Goal: Task Accomplishment & Management: Manage account settings

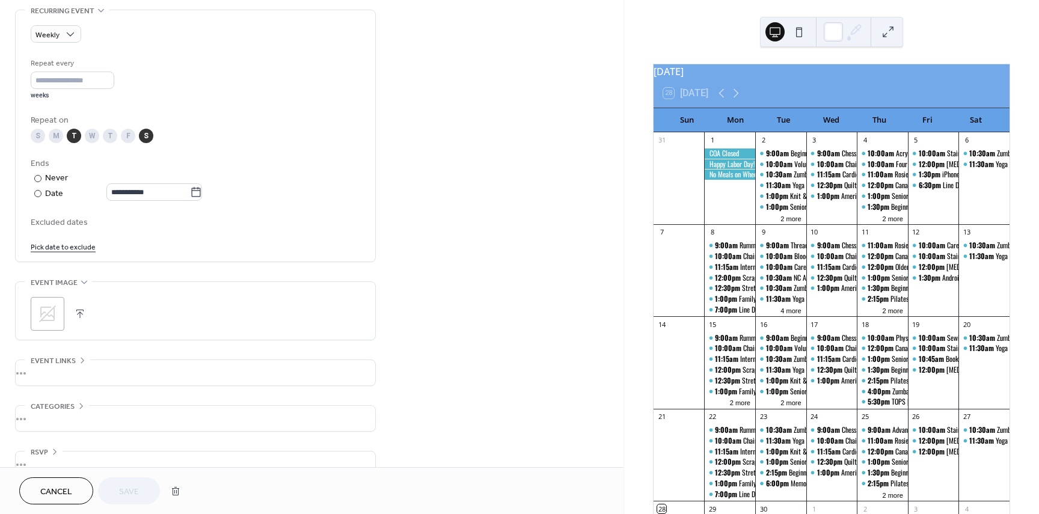
scroll to position [541, 0]
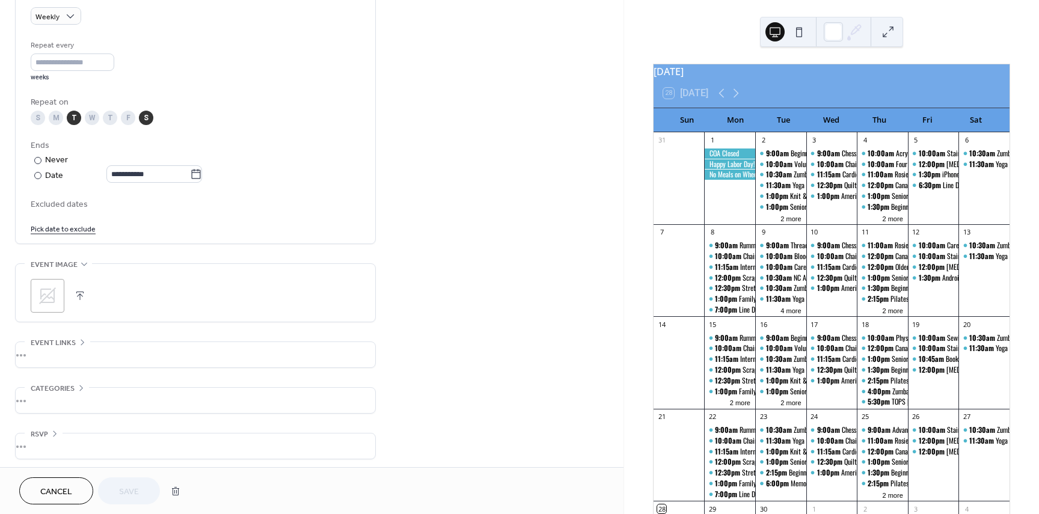
click at [48, 488] on span "Cancel" at bounding box center [56, 492] width 32 height 13
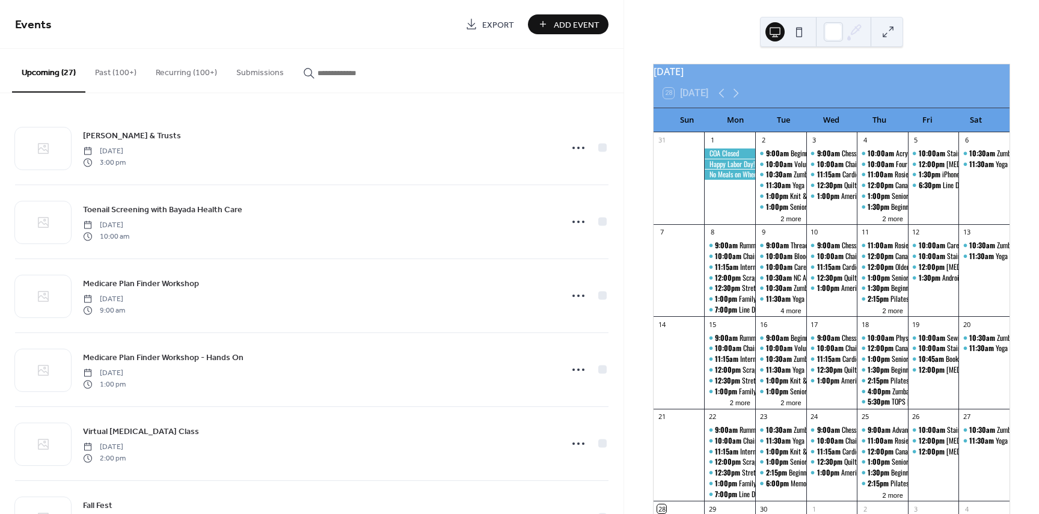
click at [179, 71] on button "Recurring (100+)" at bounding box center [186, 70] width 81 height 43
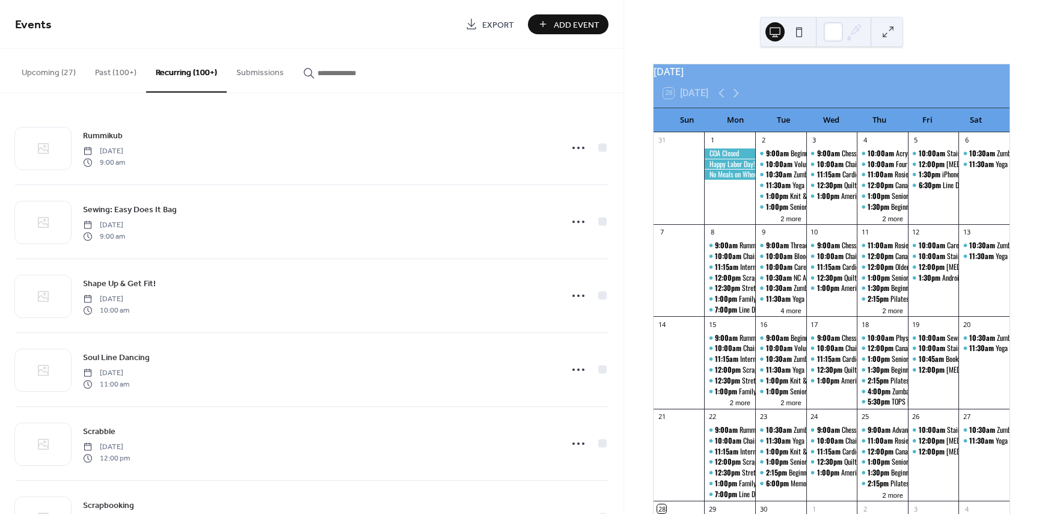
click at [307, 70] on icon "button" at bounding box center [309, 73] width 12 height 12
click at [317, 70] on input "button" at bounding box center [353, 73] width 72 height 13
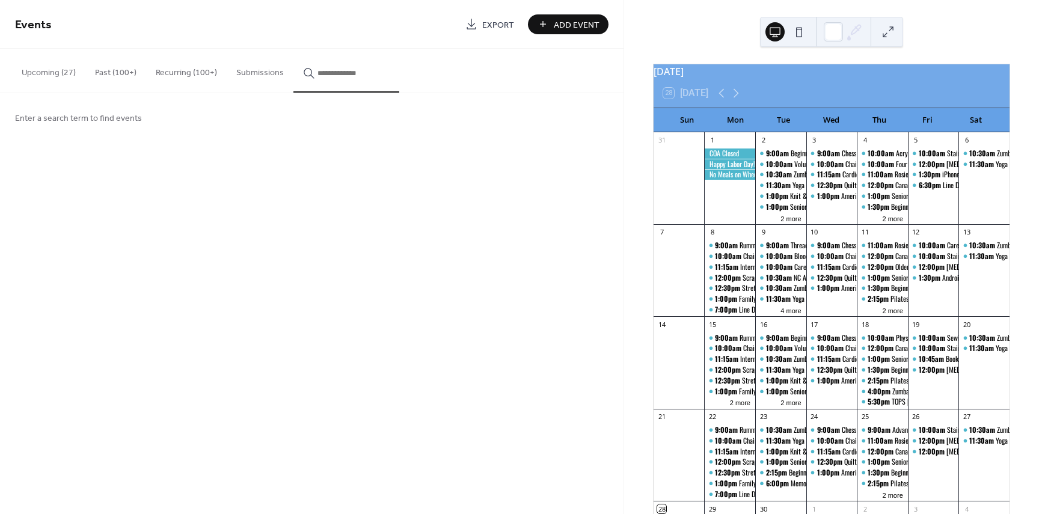
drag, startPoint x: 81, startPoint y: 111, endPoint x: 68, endPoint y: 141, distance: 32.6
click at [79, 112] on span "Enter a search term to find events" at bounding box center [78, 118] width 127 height 13
click at [55, 124] on span "Enter a search term to find events" at bounding box center [78, 118] width 127 height 13
drag, startPoint x: 55, startPoint y: 122, endPoint x: 99, endPoint y: 115, distance: 44.4
click at [57, 122] on span "Enter a search term to find events" at bounding box center [78, 118] width 127 height 13
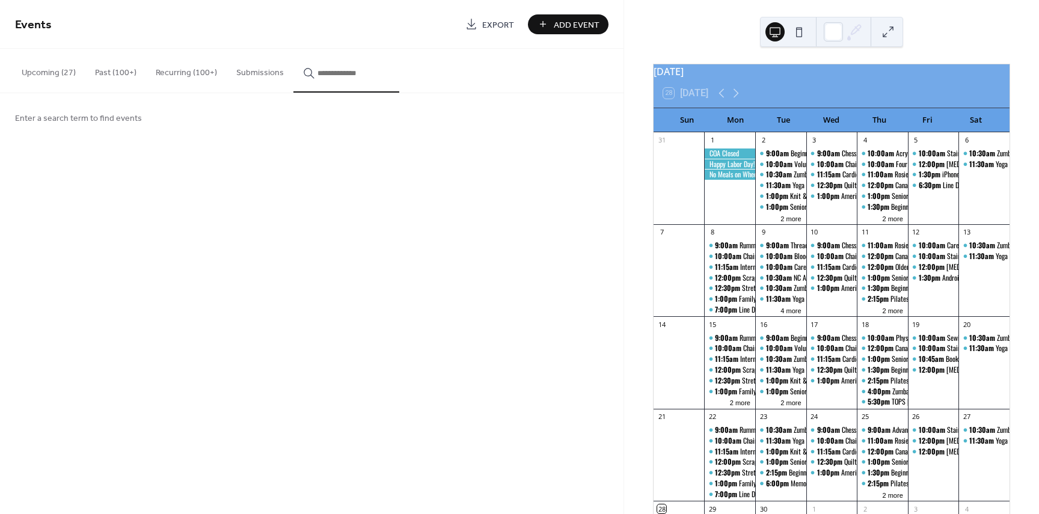
drag, startPoint x: 111, startPoint y: 114, endPoint x: 133, endPoint y: 114, distance: 21.6
click at [112, 114] on span "Enter a search term to find events" at bounding box center [78, 118] width 127 height 13
click at [307, 74] on icon "button" at bounding box center [309, 73] width 12 height 12
click at [317, 74] on input "button" at bounding box center [353, 73] width 72 height 13
click at [338, 85] on button "button" at bounding box center [346, 71] width 106 height 44
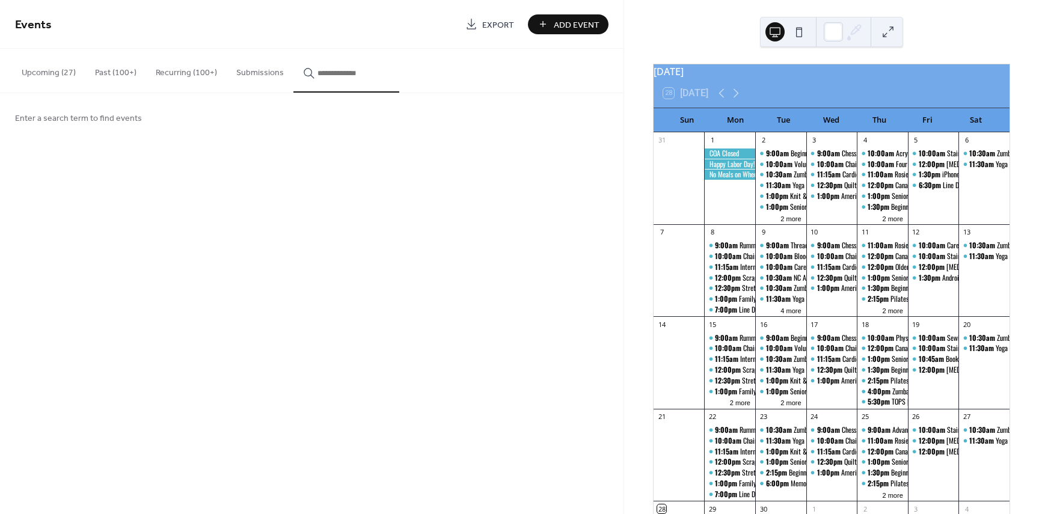
click at [345, 72] on input "button" at bounding box center [353, 73] width 72 height 13
click at [294, 76] on button "****" at bounding box center [346, 71] width 106 height 44
click at [318, 69] on input "****" at bounding box center [353, 73] width 72 height 13
click at [376, 78] on input "****" at bounding box center [353, 73] width 72 height 13
click at [368, 78] on input "****" at bounding box center [353, 73] width 72 height 13
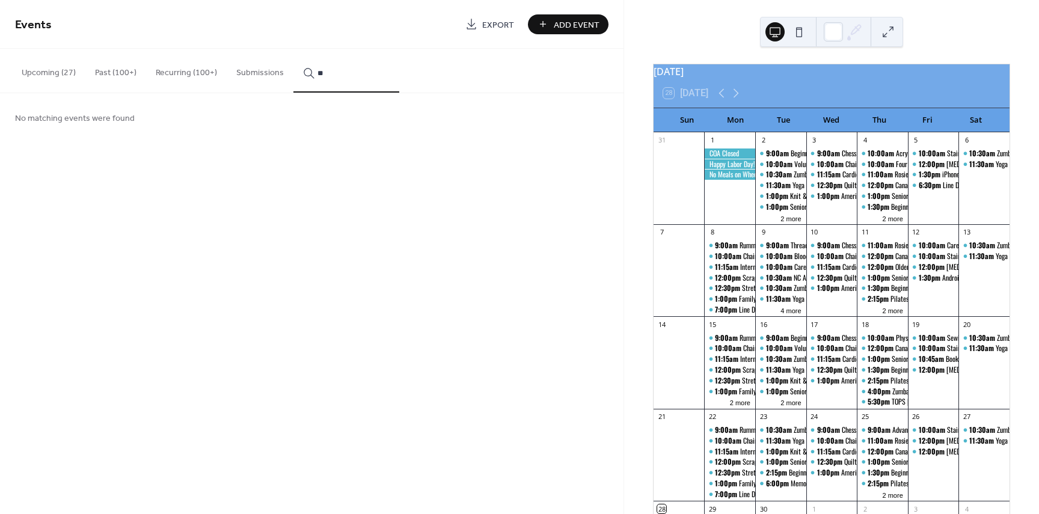
type input "*"
click at [187, 72] on button "Recurring (100+)" at bounding box center [186, 70] width 81 height 43
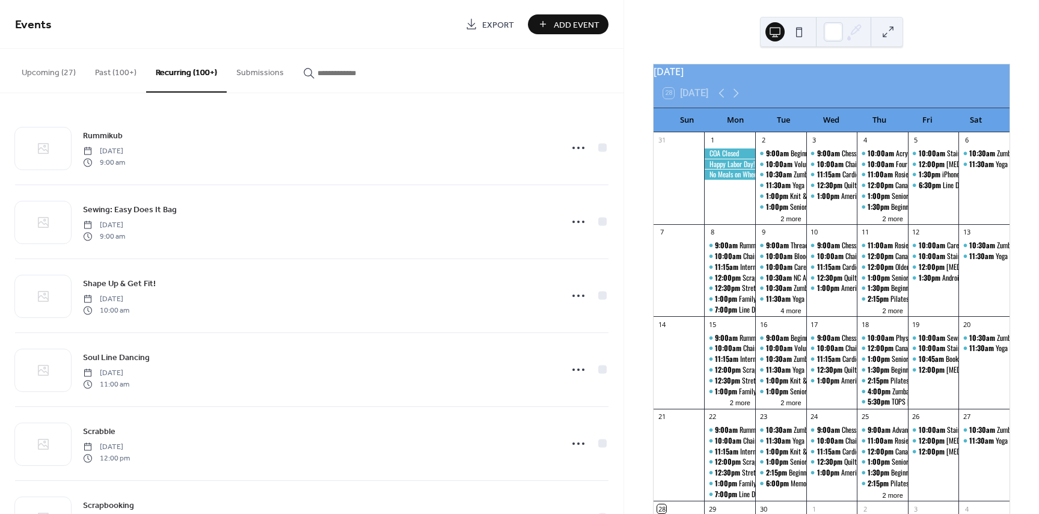
click at [110, 73] on button "Past (100+)" at bounding box center [115, 70] width 61 height 43
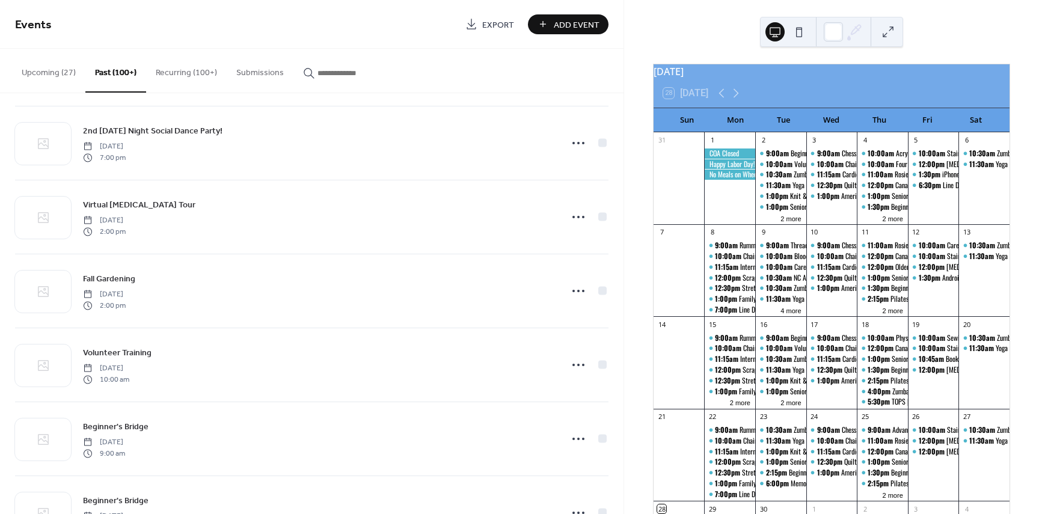
scroll to position [18862, 0]
click at [108, 72] on button "Past (100+)" at bounding box center [115, 71] width 61 height 44
click at [38, 71] on button "Upcoming (27)" at bounding box center [48, 70] width 73 height 43
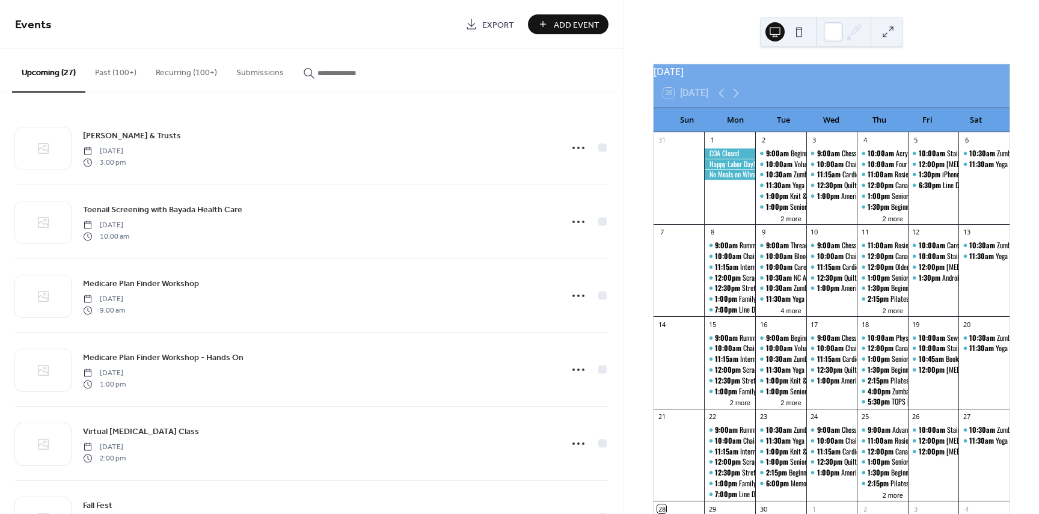
click at [121, 69] on button "Past (100+)" at bounding box center [115, 70] width 61 height 43
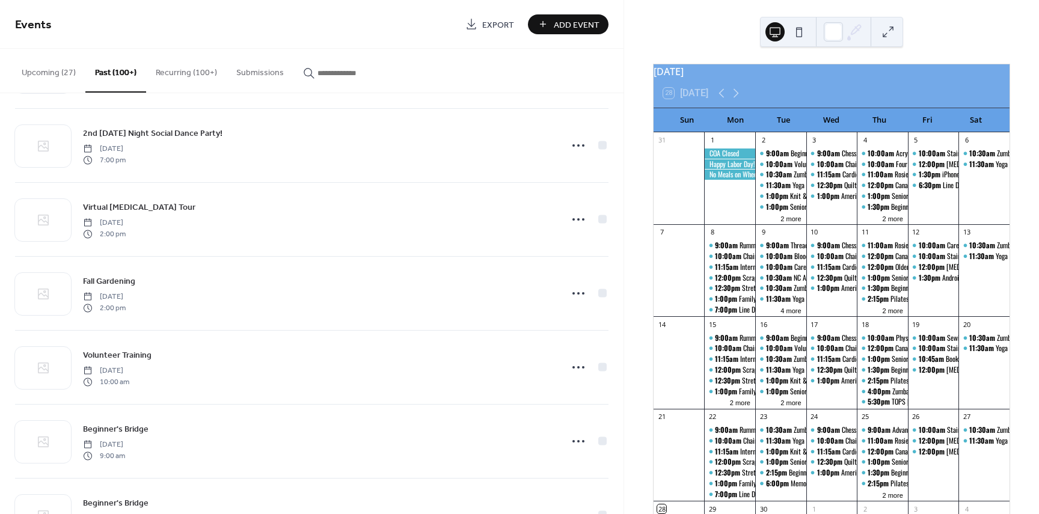
click at [186, 73] on button "Recurring (100+)" at bounding box center [186, 70] width 81 height 43
click at [110, 70] on button "Past (100+)" at bounding box center [115, 70] width 61 height 43
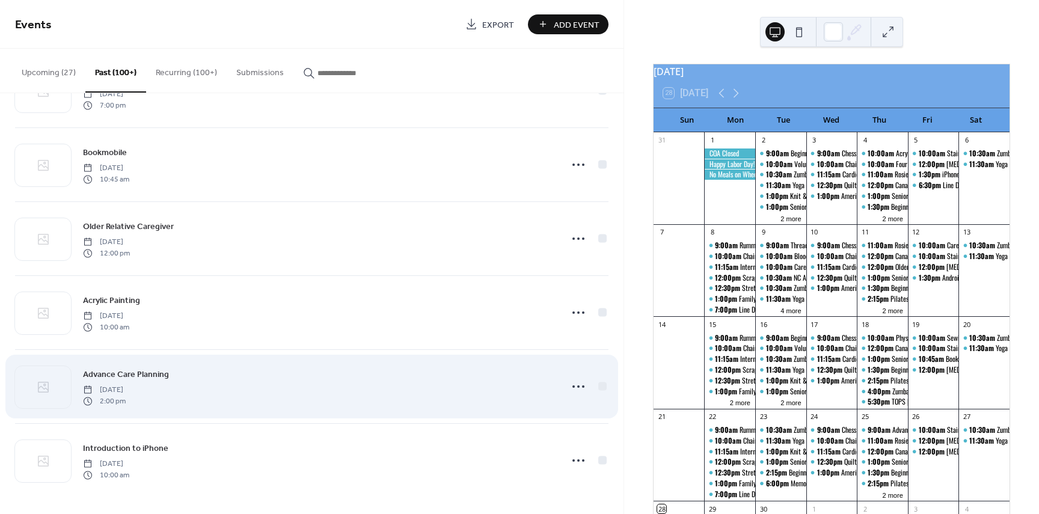
scroll to position [27571, 0]
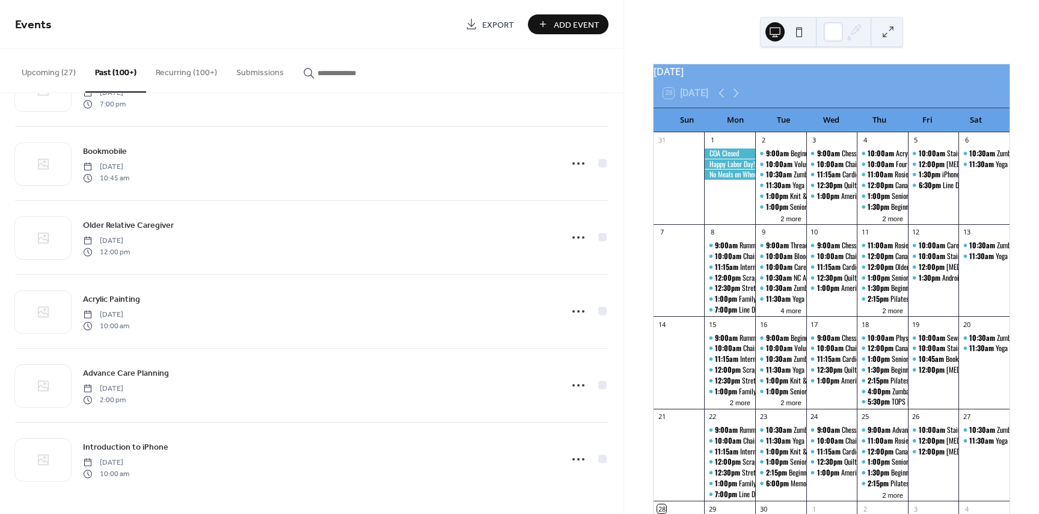
click at [179, 70] on button "Recurring (100+)" at bounding box center [186, 70] width 81 height 43
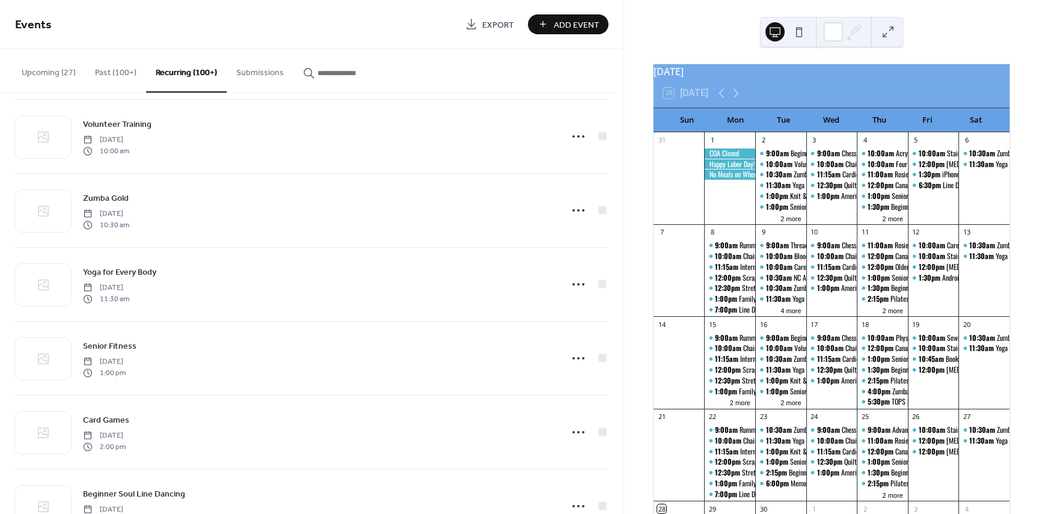
scroll to position [22252, 0]
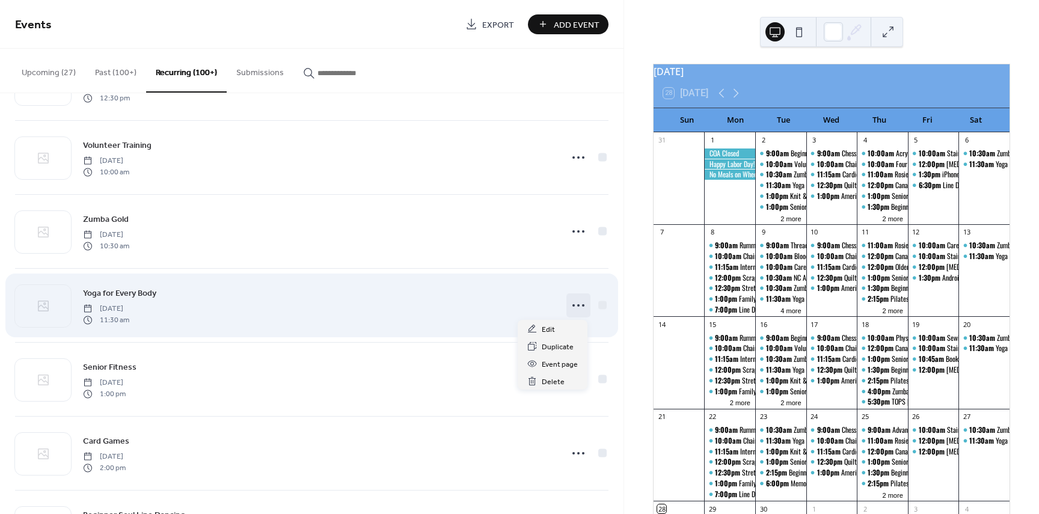
click at [577, 305] on circle at bounding box center [578, 305] width 2 height 2
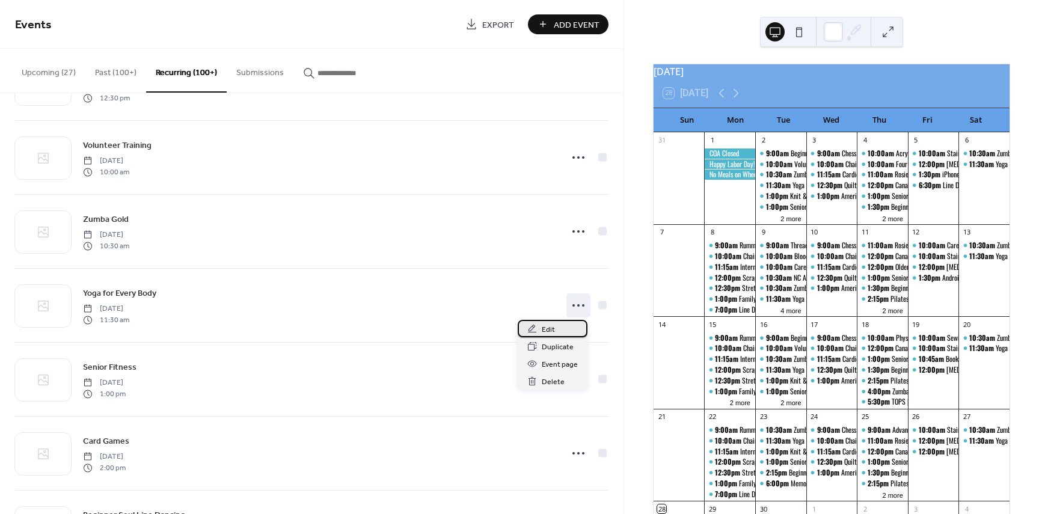
click at [539, 332] on div "Edit" at bounding box center [553, 328] width 70 height 17
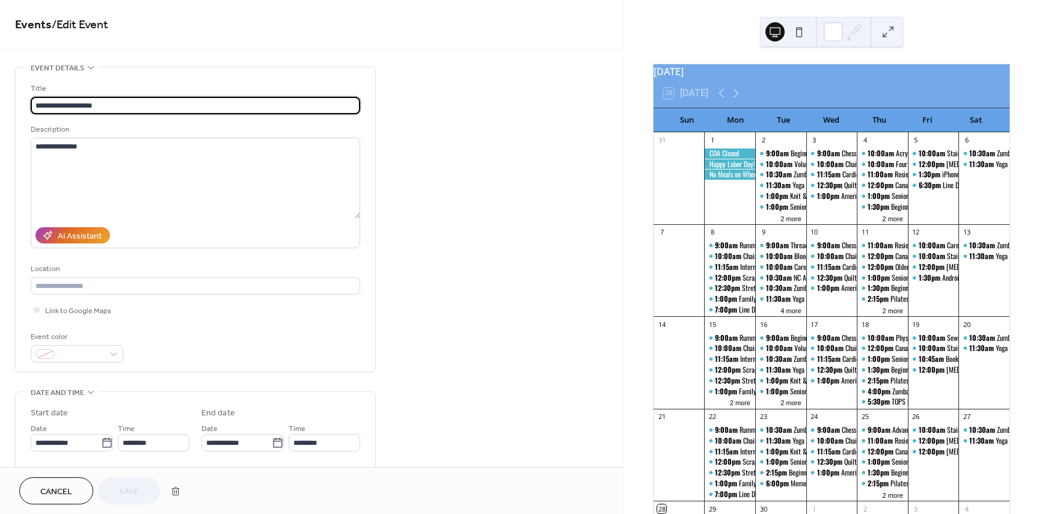
type input "**********"
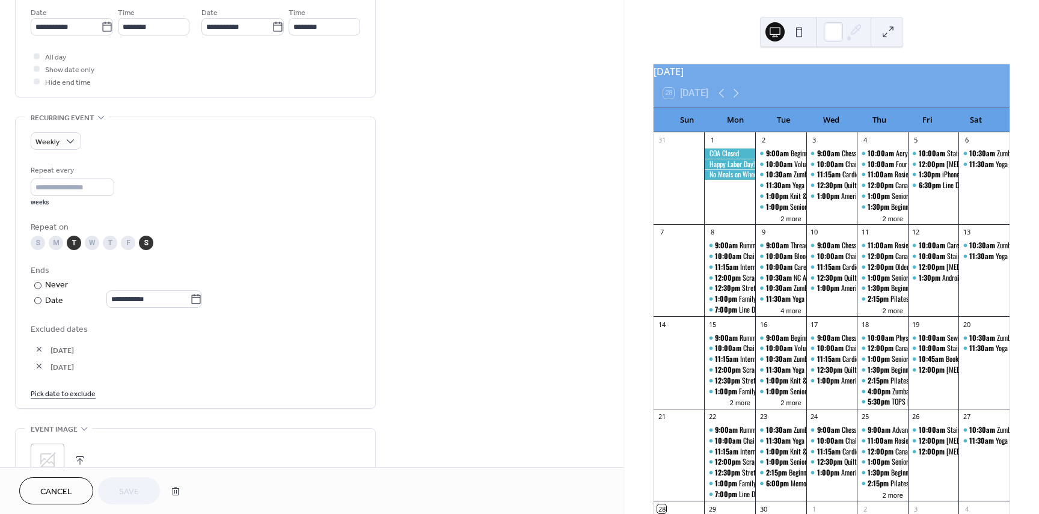
scroll to position [421, 0]
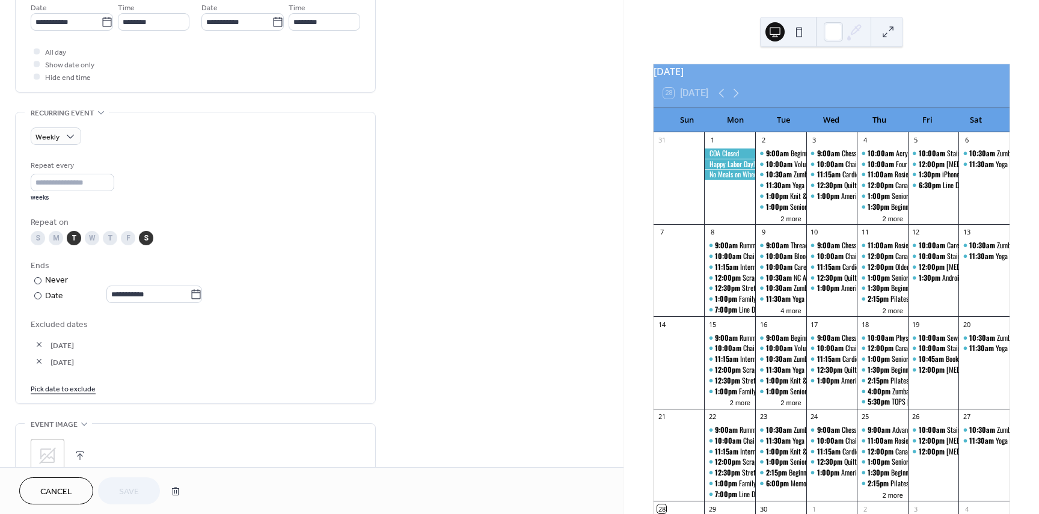
click at [54, 388] on link "Pick date to exclude" at bounding box center [63, 388] width 65 height 13
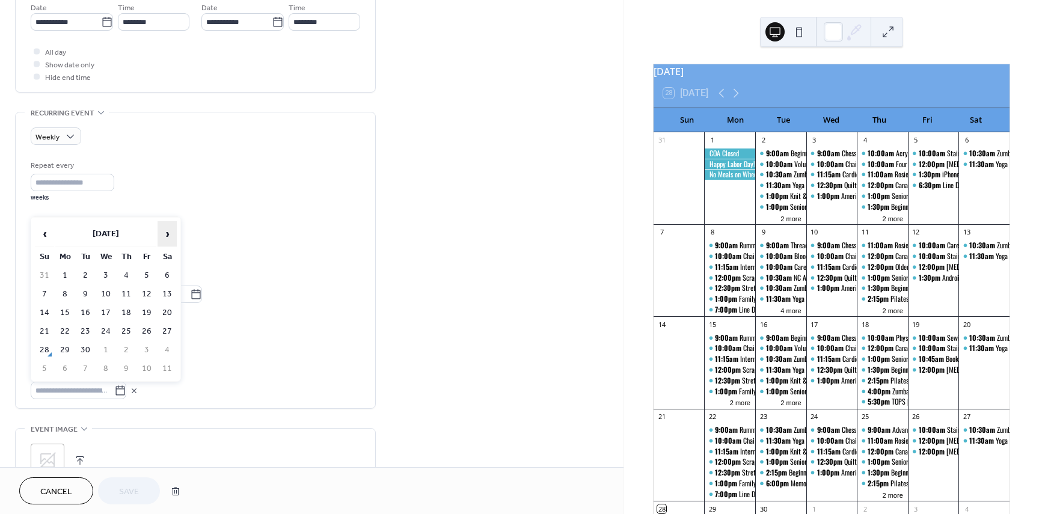
click at [165, 232] on span "›" at bounding box center [167, 234] width 18 height 24
click at [167, 296] on td "11" at bounding box center [167, 294] width 19 height 17
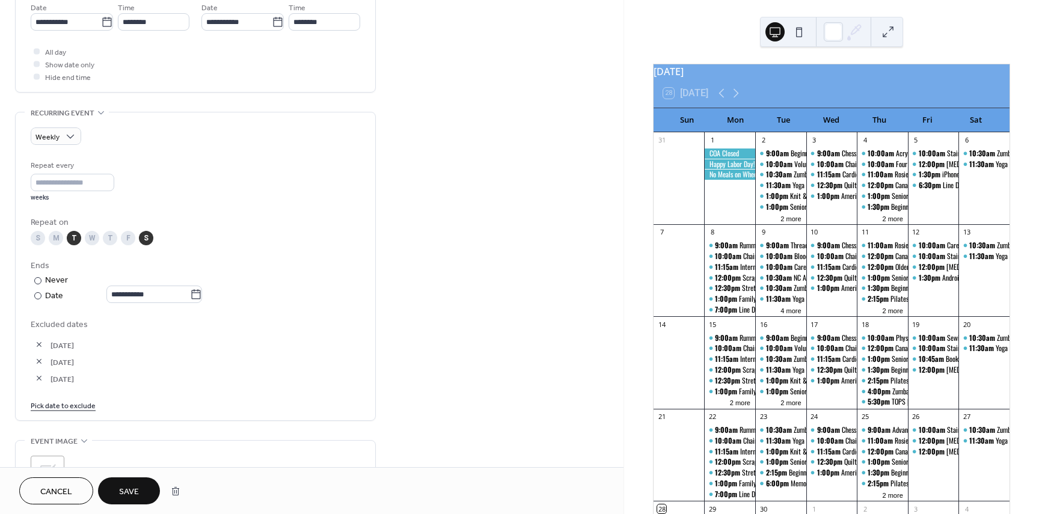
click at [51, 406] on link "Pick date to exclude" at bounding box center [63, 405] width 65 height 13
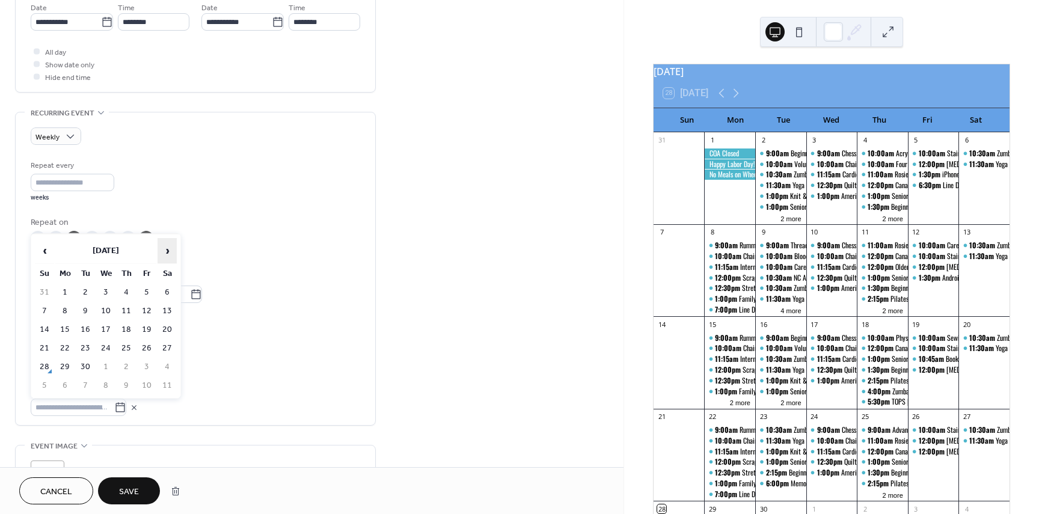
click at [163, 248] on span "›" at bounding box center [167, 251] width 18 height 24
click at [165, 345] on td "25" at bounding box center [167, 348] width 19 height 17
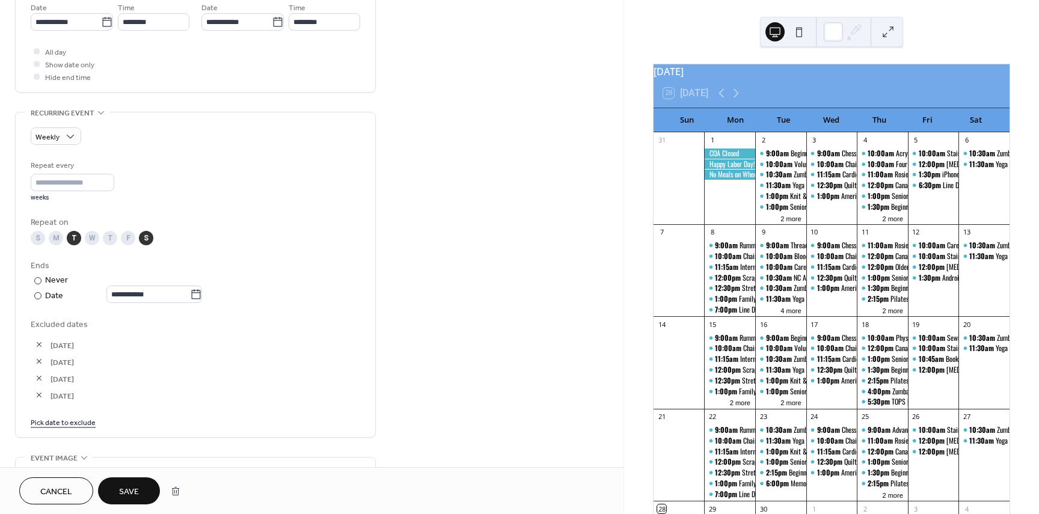
click at [127, 486] on span "Save" at bounding box center [129, 492] width 20 height 13
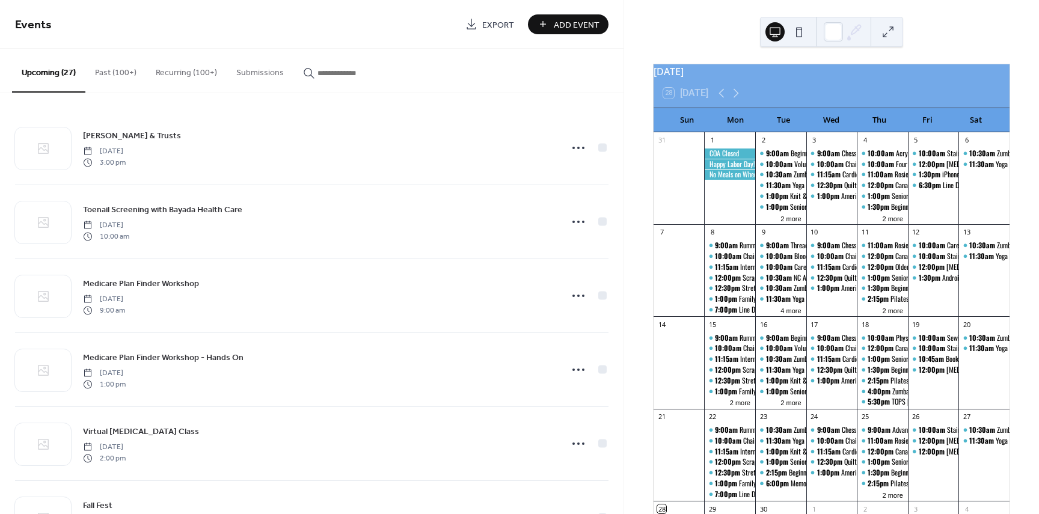
click at [559, 27] on span "Add Event" at bounding box center [577, 25] width 46 height 13
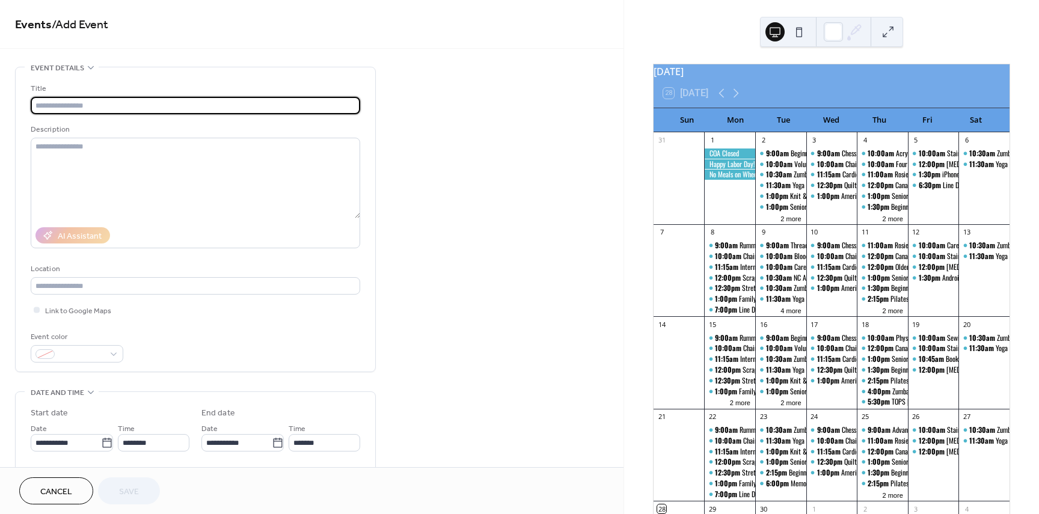
click at [67, 106] on input "text" at bounding box center [196, 105] width 330 height 17
click at [55, 102] on input "text" at bounding box center [196, 105] width 330 height 17
type input "**********"
click at [130, 176] on textarea at bounding box center [196, 178] width 330 height 81
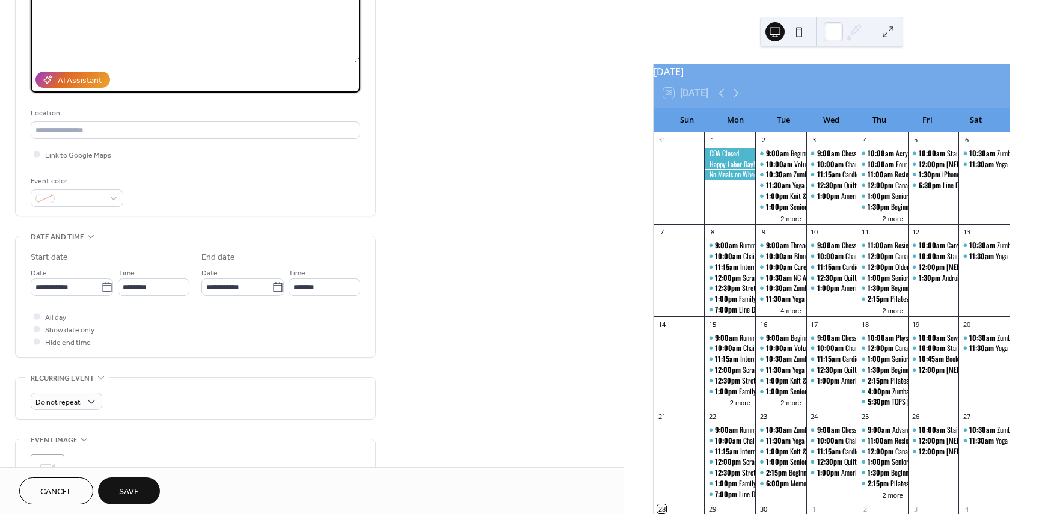
scroll to position [180, 0]
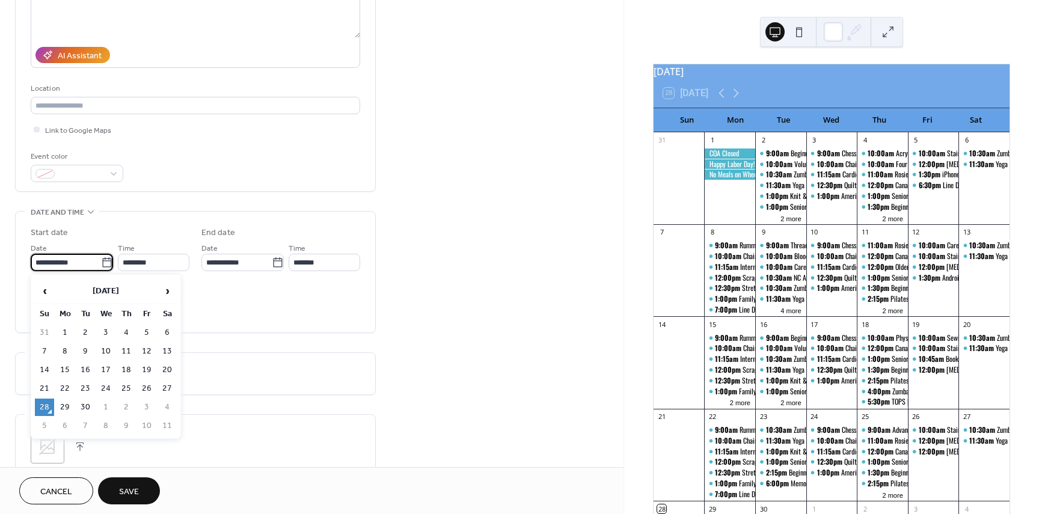
click at [98, 257] on label "**********" at bounding box center [72, 262] width 82 height 17
click at [98, 257] on input "**********" at bounding box center [66, 262] width 70 height 17
click at [102, 260] on icon at bounding box center [106, 262] width 9 height 10
click at [99, 260] on input "**********" at bounding box center [66, 262] width 70 height 17
click at [167, 289] on span "›" at bounding box center [167, 291] width 18 height 24
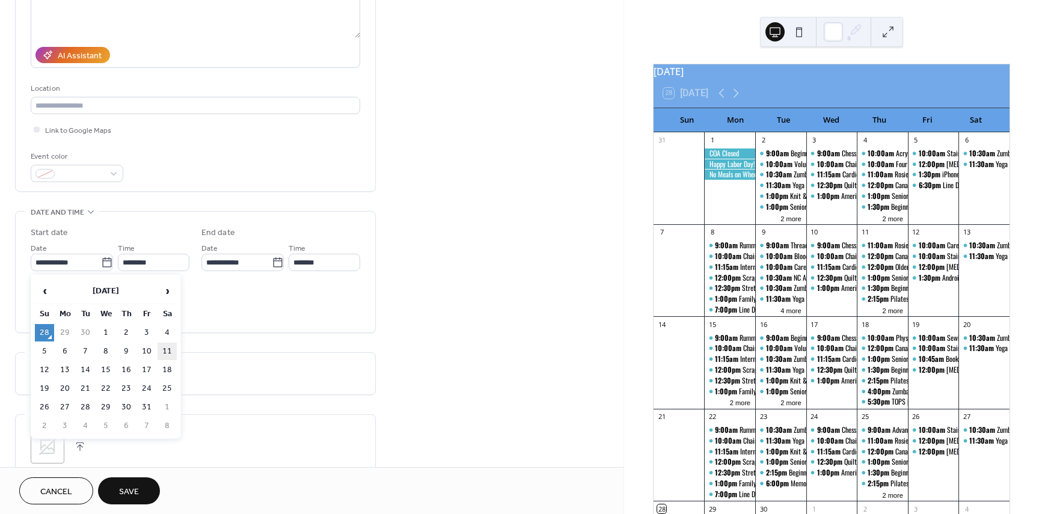
click at [168, 350] on td "11" at bounding box center [167, 351] width 19 height 17
type input "**********"
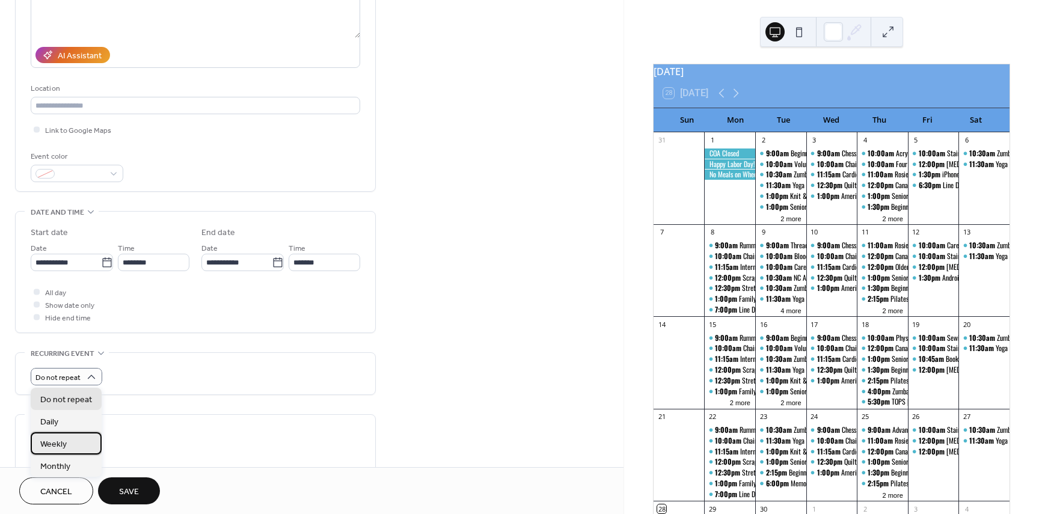
click at [57, 447] on span "Weekly" at bounding box center [53, 444] width 26 height 13
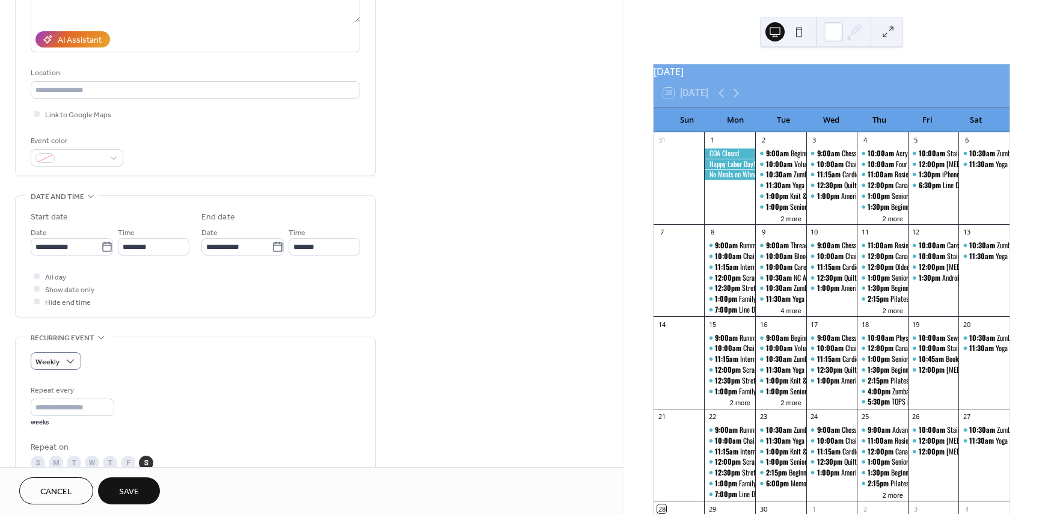
scroll to position [301, 0]
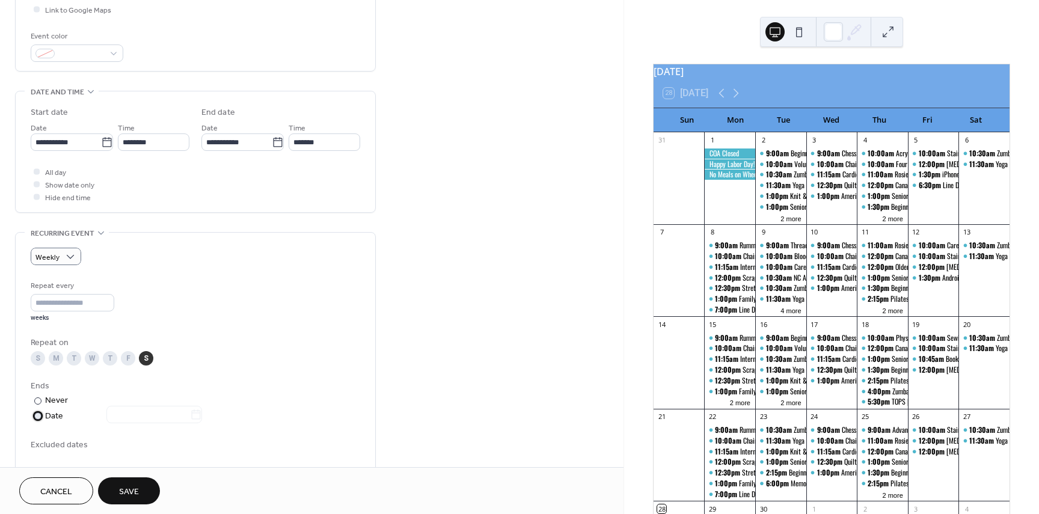
click at [37, 415] on div at bounding box center [37, 415] width 7 height 7
click at [199, 415] on icon at bounding box center [196, 415] width 12 height 12
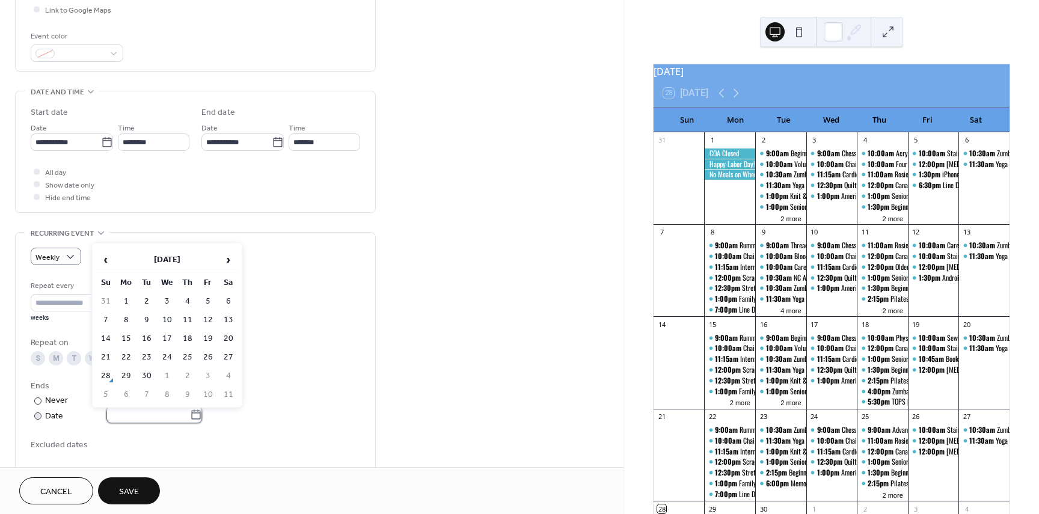
click at [190, 415] on input "text" at bounding box center [148, 414] width 84 height 17
click at [225, 262] on span "›" at bounding box center [228, 260] width 18 height 24
click at [103, 372] on td "26" at bounding box center [105, 375] width 19 height 17
type input "**********"
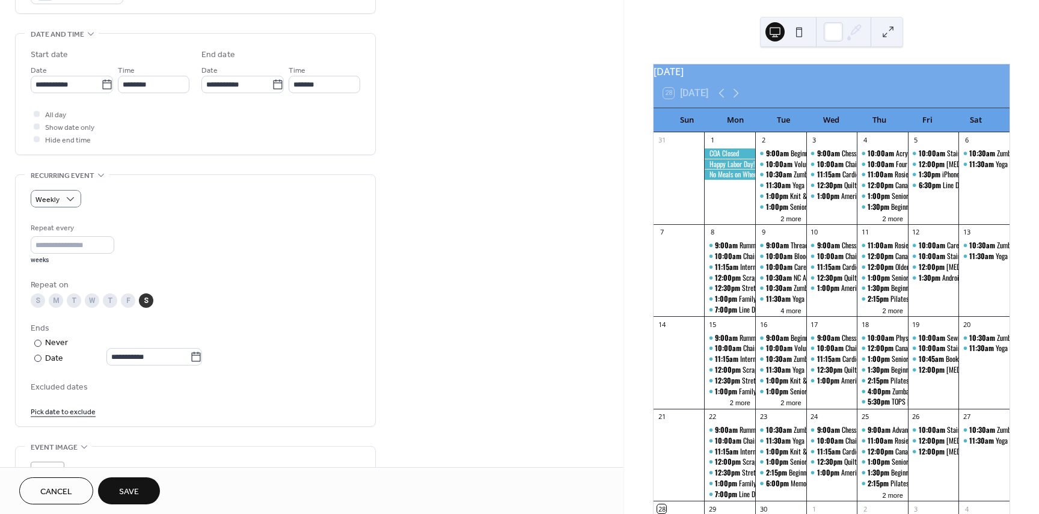
scroll to position [361, 0]
click at [58, 412] on link "Pick date to exclude" at bounding box center [63, 408] width 65 height 13
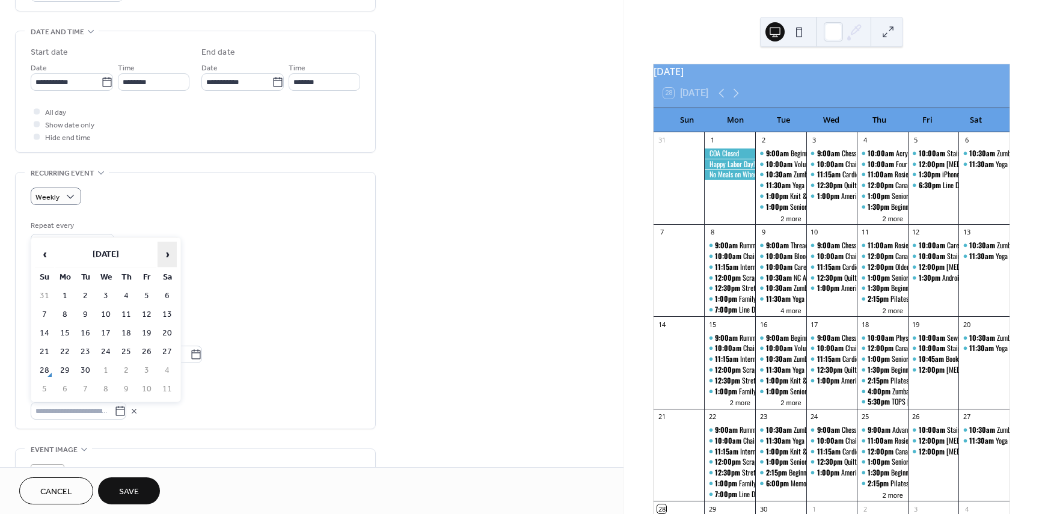
click at [166, 257] on span "›" at bounding box center [167, 254] width 18 height 24
click at [169, 336] on td "18" at bounding box center [167, 333] width 19 height 17
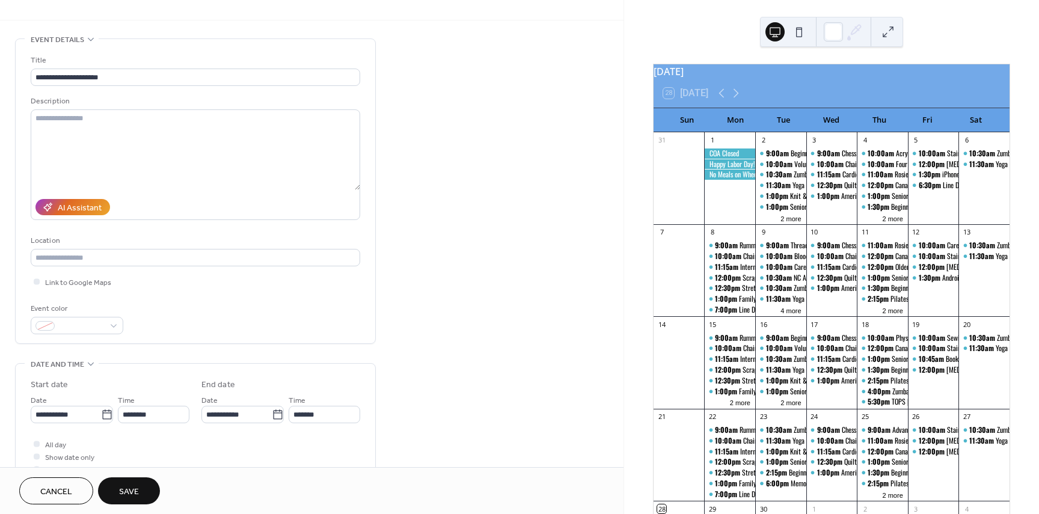
scroll to position [180, 0]
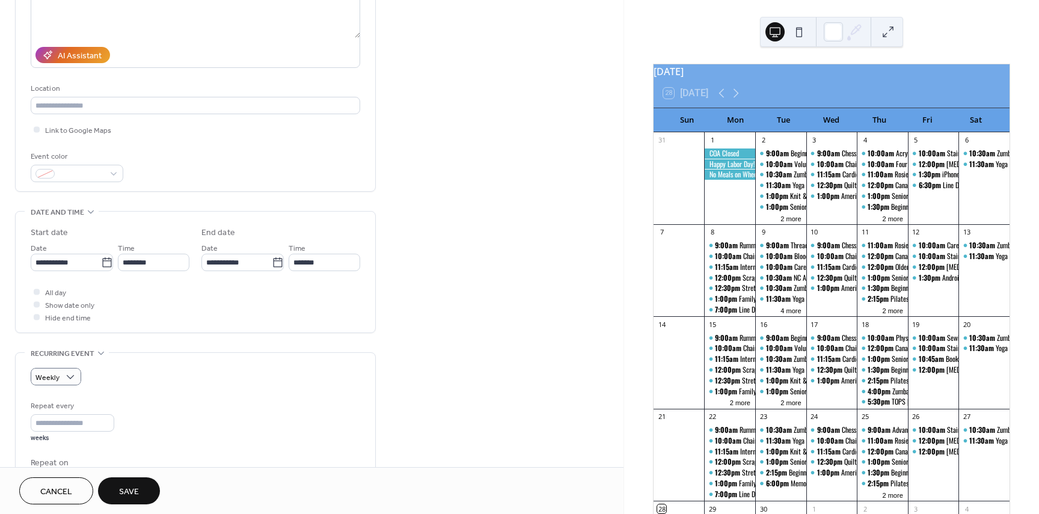
click at [130, 490] on span "Save" at bounding box center [129, 492] width 20 height 13
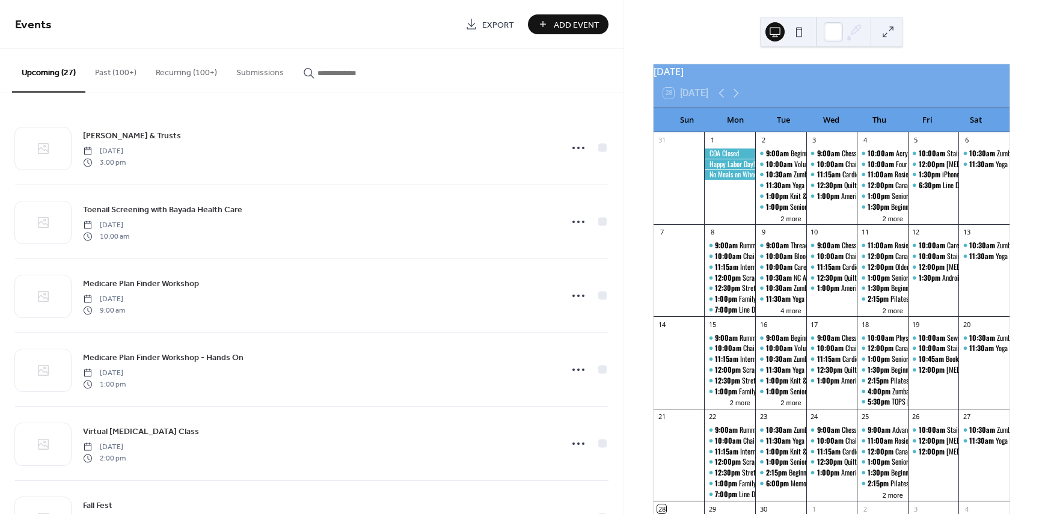
click at [568, 13] on div "Events Export Add Event" at bounding box center [312, 24] width 624 height 49
click at [567, 25] on span "Add Event" at bounding box center [577, 25] width 46 height 13
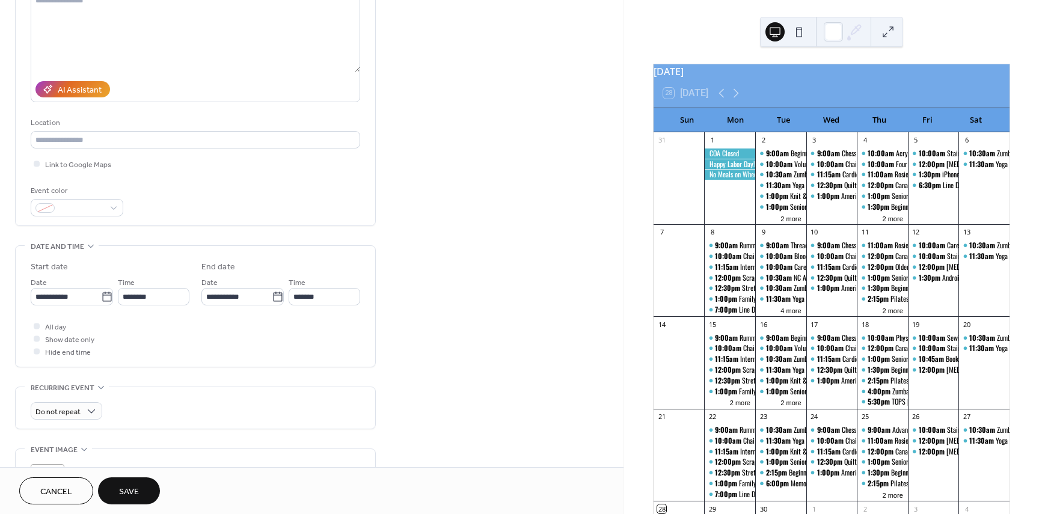
scroll to position [180, 0]
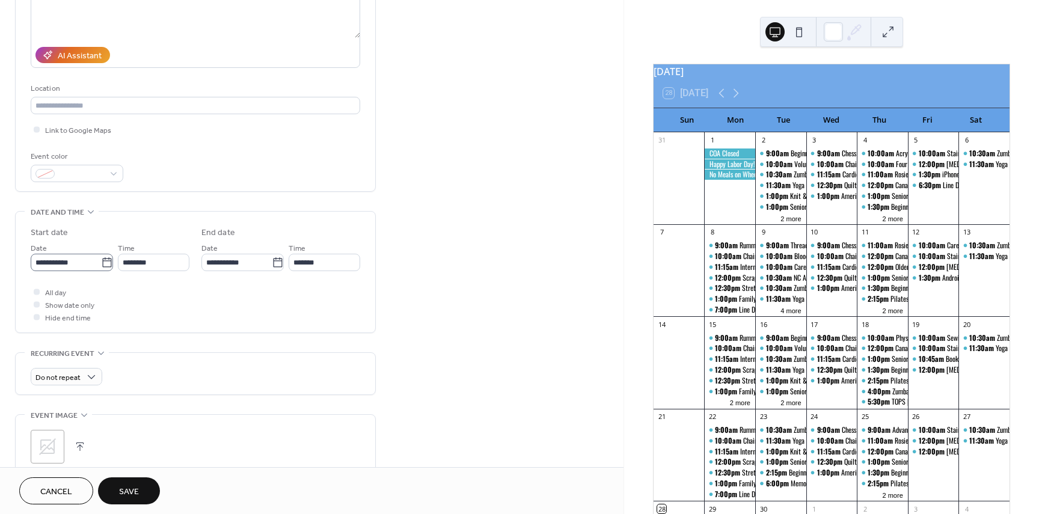
type input "**********"
click at [103, 258] on icon at bounding box center [106, 262] width 9 height 10
click at [101, 258] on input "**********" at bounding box center [66, 262] width 70 height 17
click at [159, 289] on span "›" at bounding box center [167, 291] width 18 height 24
click at [168, 351] on td "11" at bounding box center [167, 351] width 19 height 17
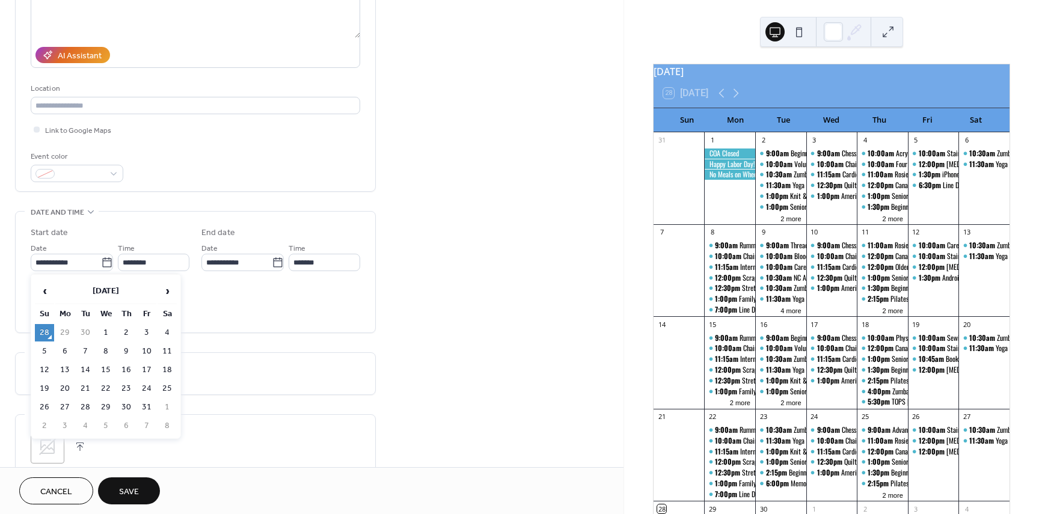
type input "**********"
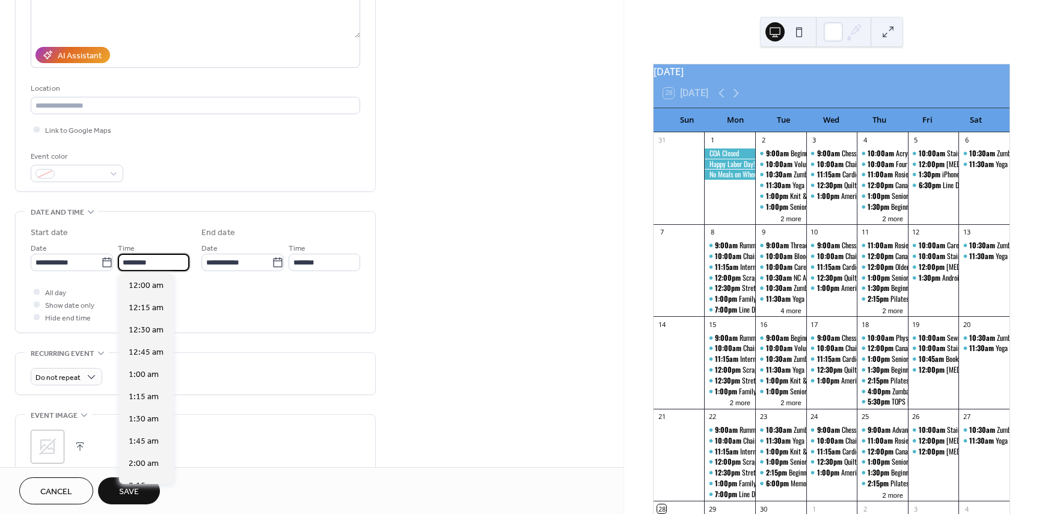
click at [164, 263] on input "********" at bounding box center [154, 262] width 72 height 17
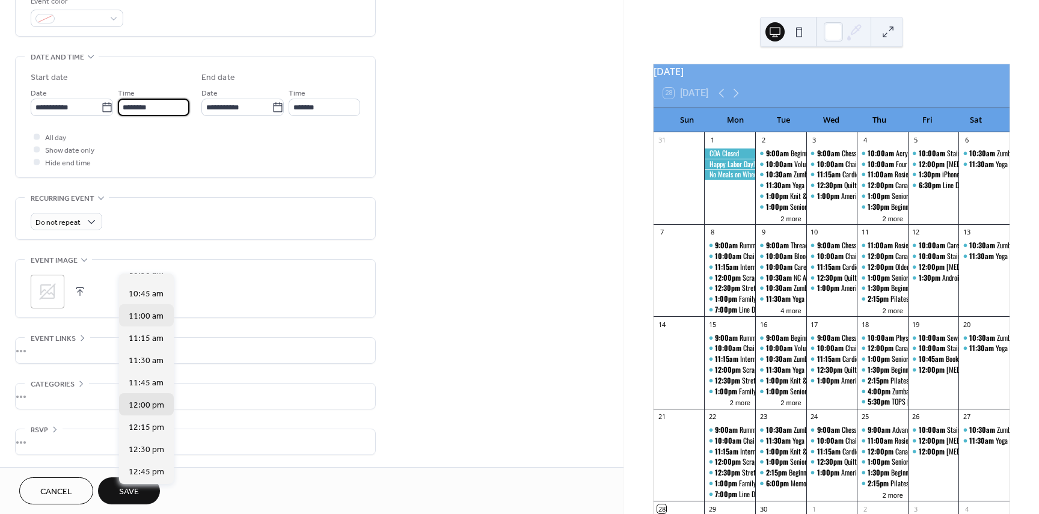
scroll to position [948, 0]
click at [151, 358] on span "11:30 am" at bounding box center [146, 361] width 35 height 13
type input "********"
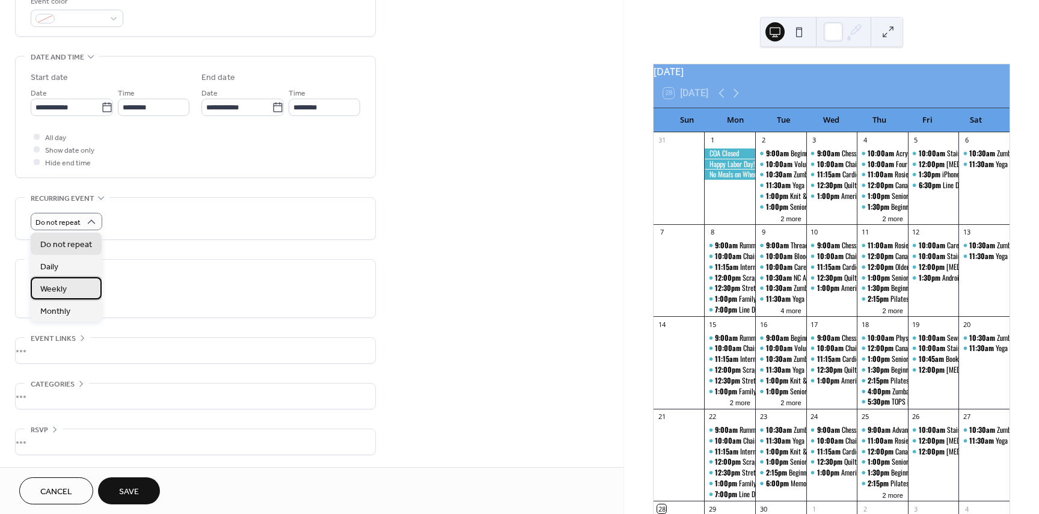
click at [63, 288] on span "Weekly" at bounding box center [53, 289] width 26 height 13
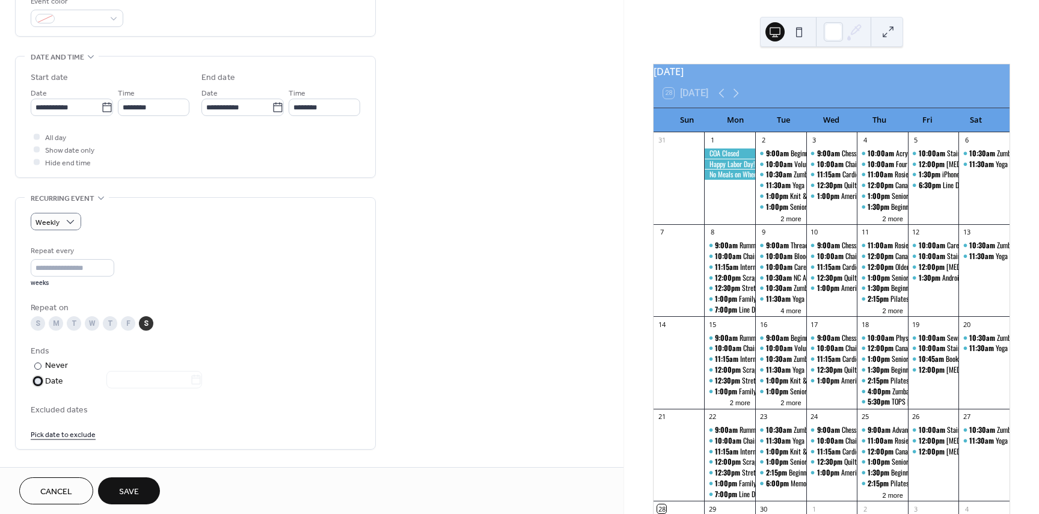
click at [45, 383] on div "Date" at bounding box center [123, 382] width 157 height 14
click at [201, 379] on icon at bounding box center [196, 380] width 9 height 10
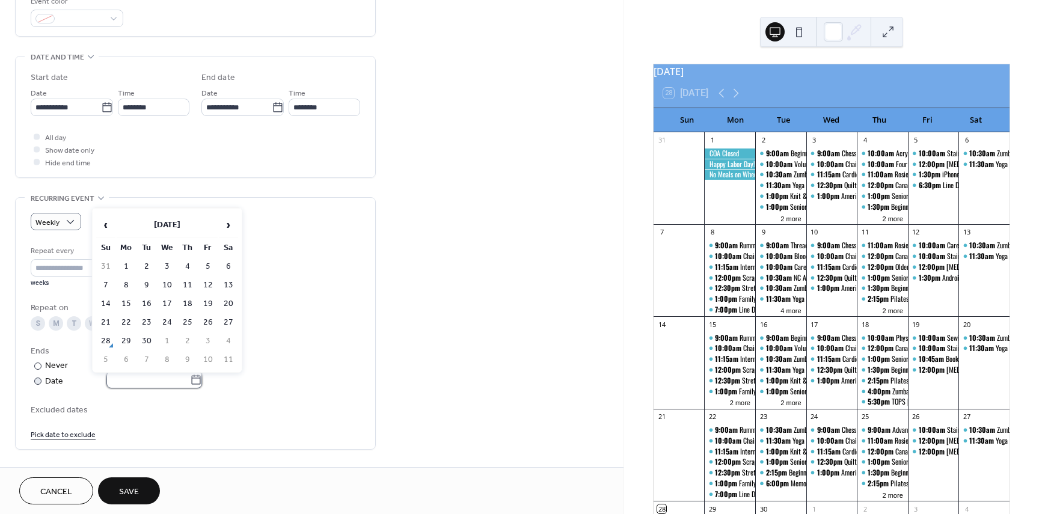
click at [190, 379] on input "text" at bounding box center [148, 379] width 84 height 17
click at [231, 220] on span "›" at bounding box center [228, 225] width 18 height 24
click at [105, 337] on td "26" at bounding box center [105, 341] width 19 height 17
type input "**********"
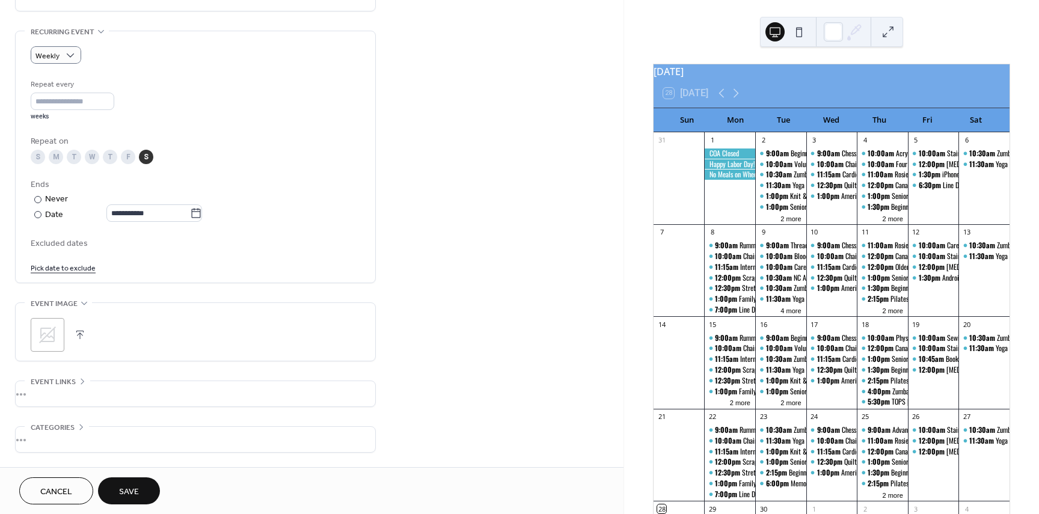
scroll to position [516, 0]
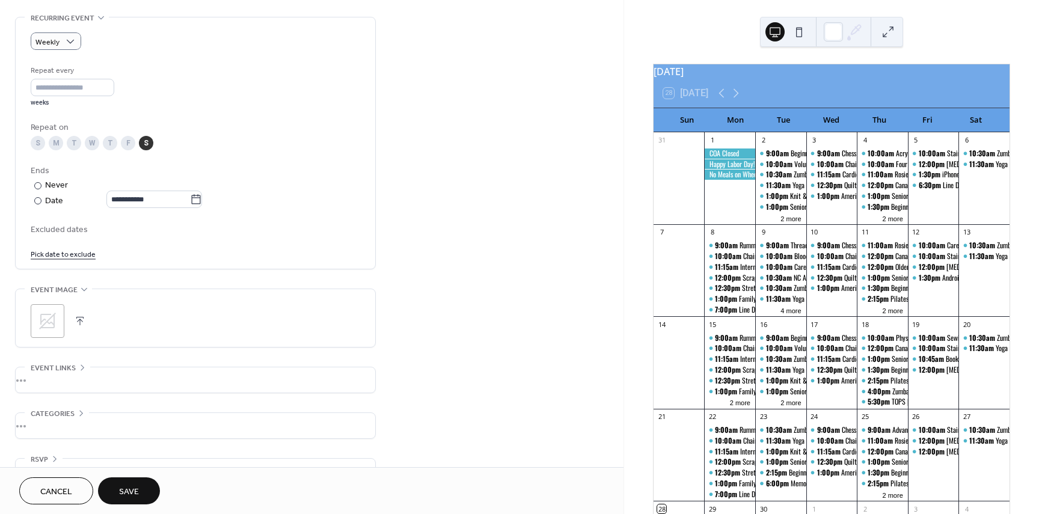
click at [66, 255] on link "Pick date to exclude" at bounding box center [63, 253] width 65 height 13
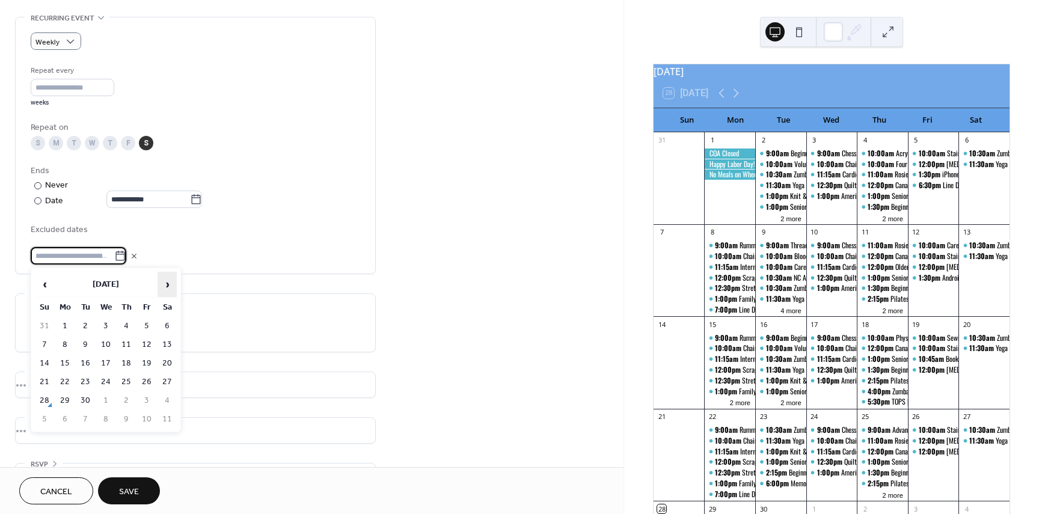
click at [167, 286] on span "›" at bounding box center [167, 284] width 18 height 24
click at [166, 364] on td "18" at bounding box center [167, 363] width 19 height 17
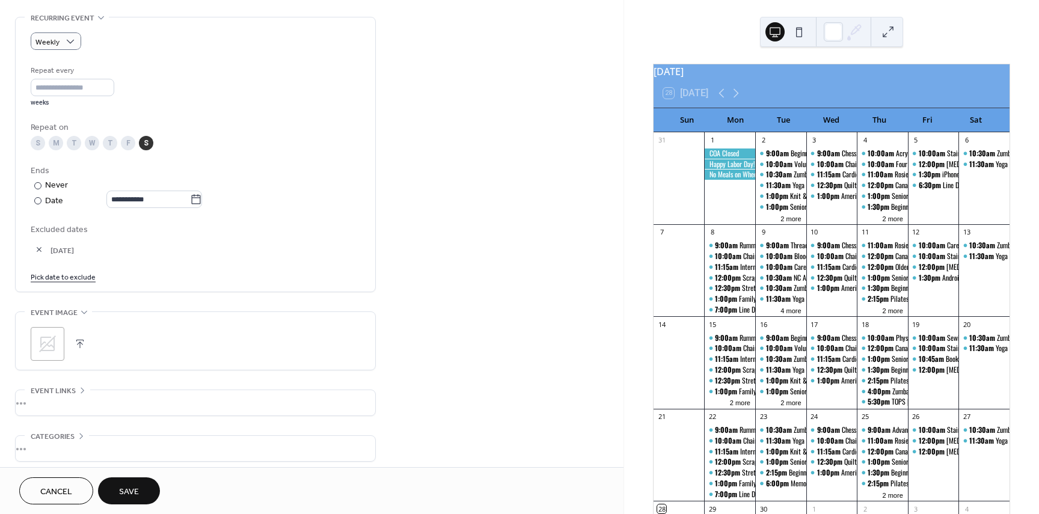
click at [130, 491] on span "Save" at bounding box center [129, 492] width 20 height 13
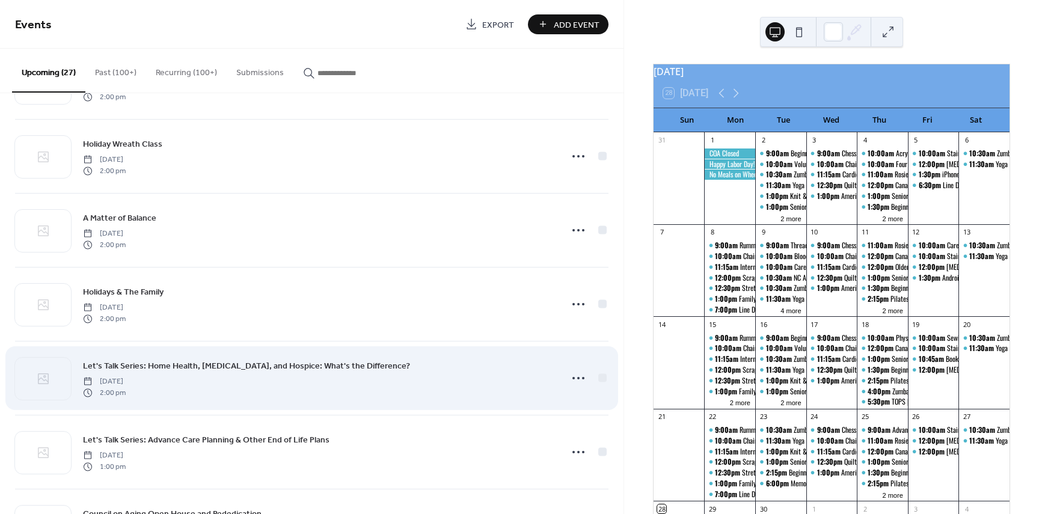
scroll to position [962, 0]
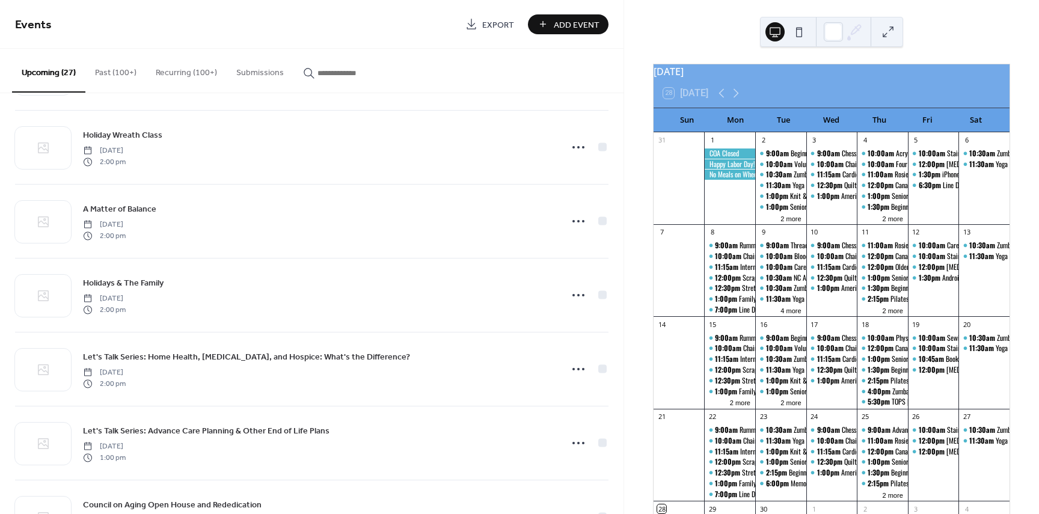
click at [201, 72] on button "Recurring (100+)" at bounding box center [186, 70] width 81 height 43
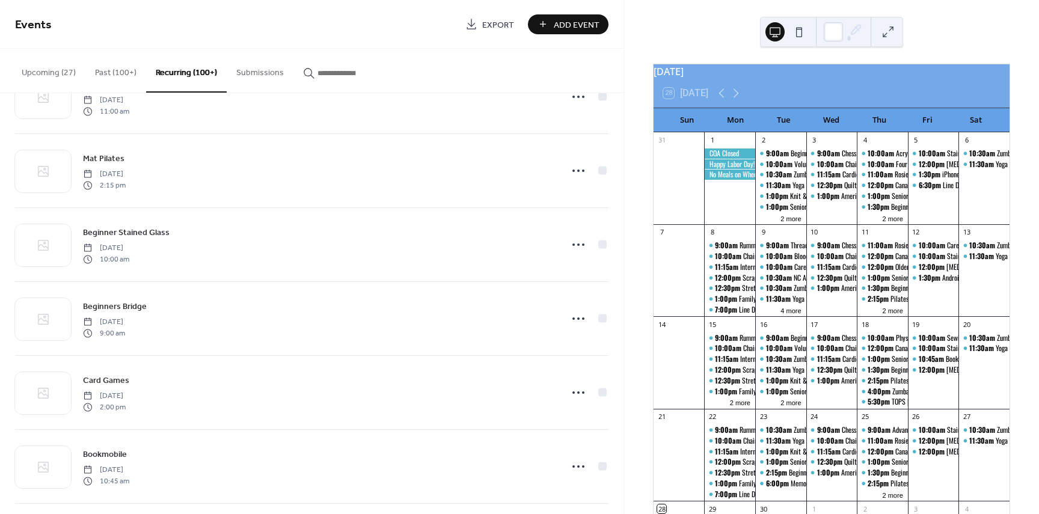
scroll to position [27571, 0]
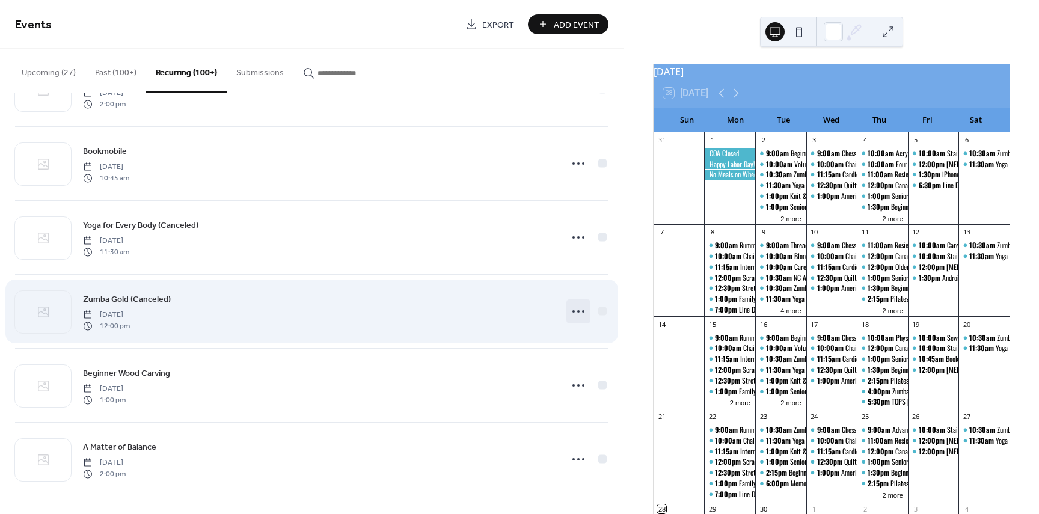
click at [576, 316] on icon at bounding box center [578, 311] width 19 height 19
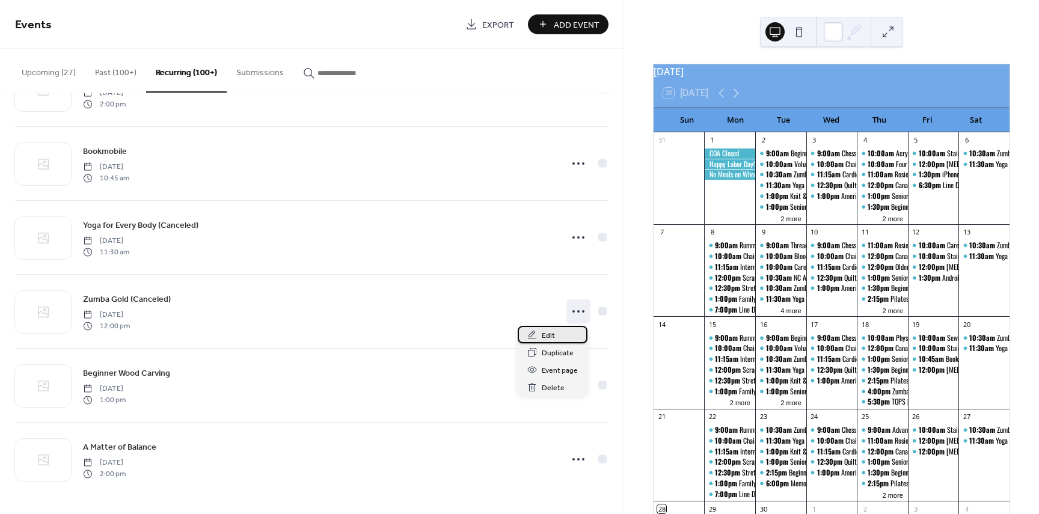
click at [542, 336] on span "Edit" at bounding box center [548, 336] width 13 height 13
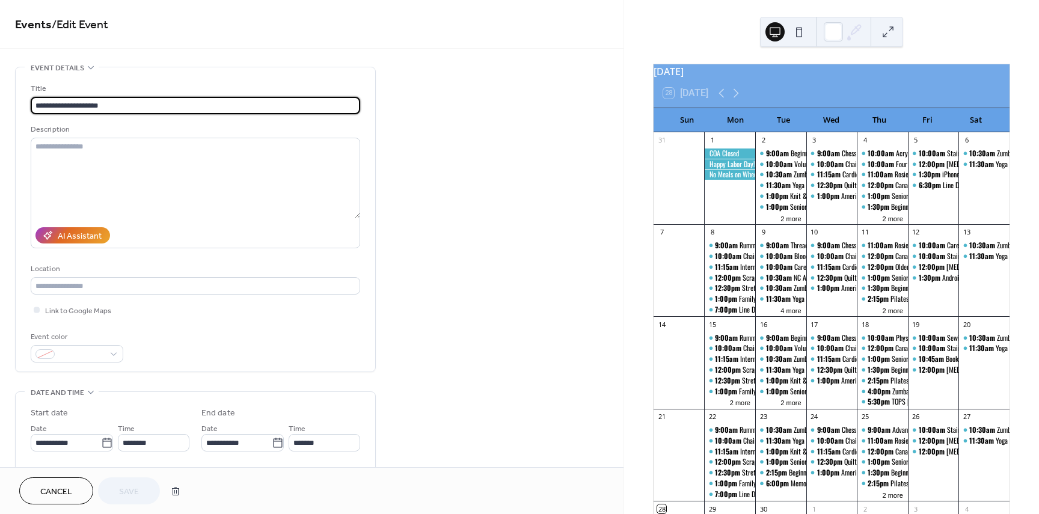
type input "**********"
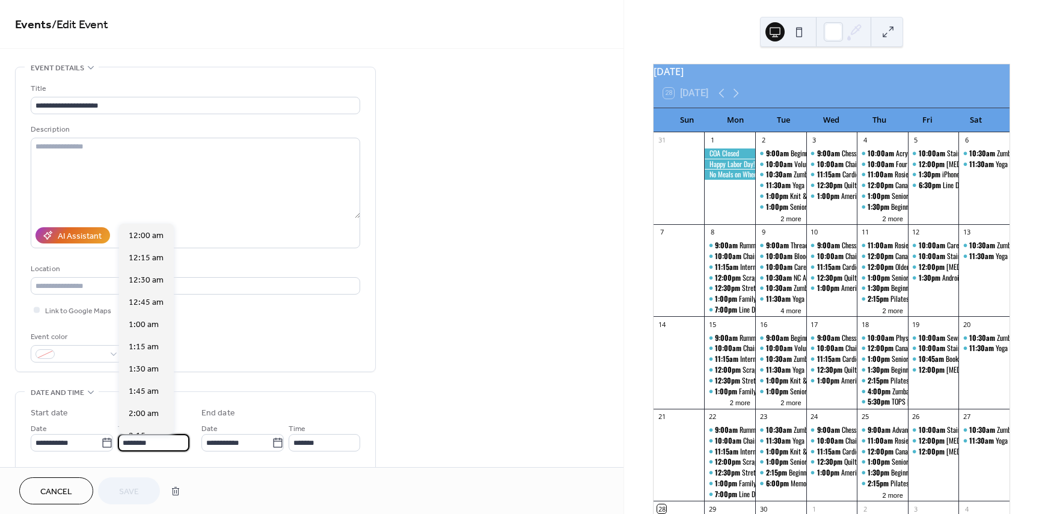
click at [168, 440] on input "********" at bounding box center [154, 442] width 72 height 17
click at [142, 281] on span "10:30 am" at bounding box center [146, 283] width 35 height 13
type input "********"
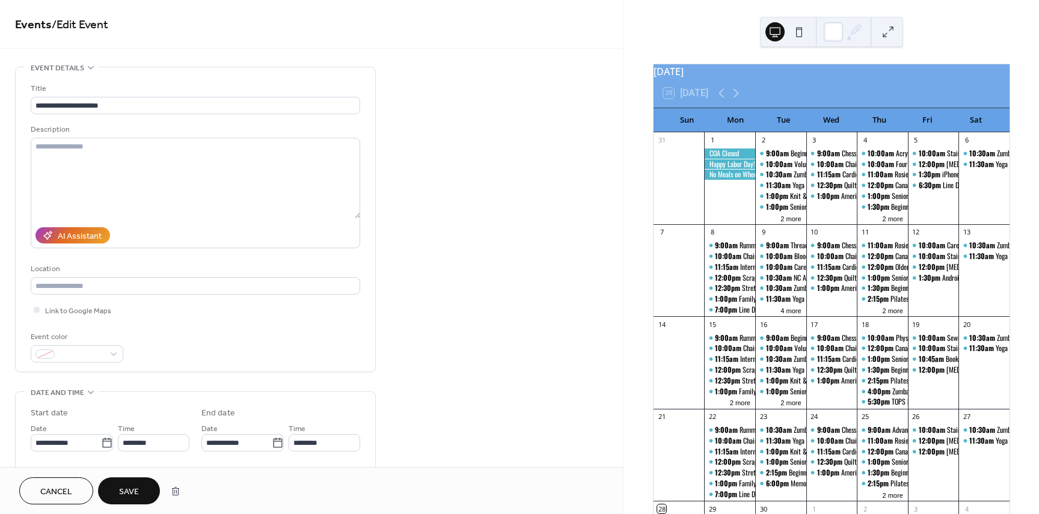
click at [127, 490] on span "Save" at bounding box center [129, 492] width 20 height 13
